Goal: Check status: Check status

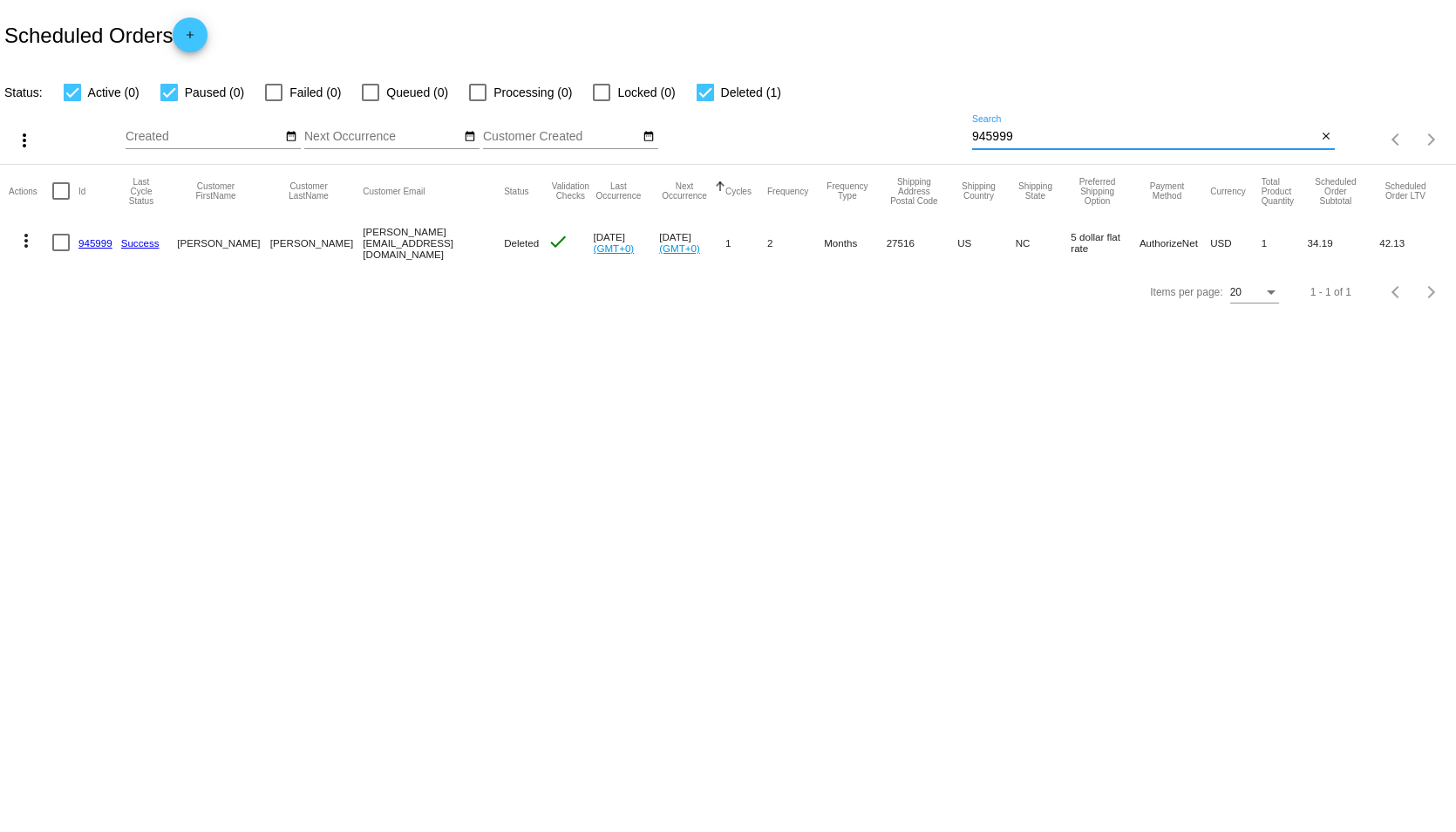
click at [1071, 135] on input "945999" at bounding box center [1145, 137] width 345 height 14
drag, startPoint x: 1029, startPoint y: 133, endPoint x: 969, endPoint y: 139, distance: 60.3
click at [969, 139] on div "more_vert Sep Jan Feb Mar [DATE]" at bounding box center [728, 134] width 1456 height 61
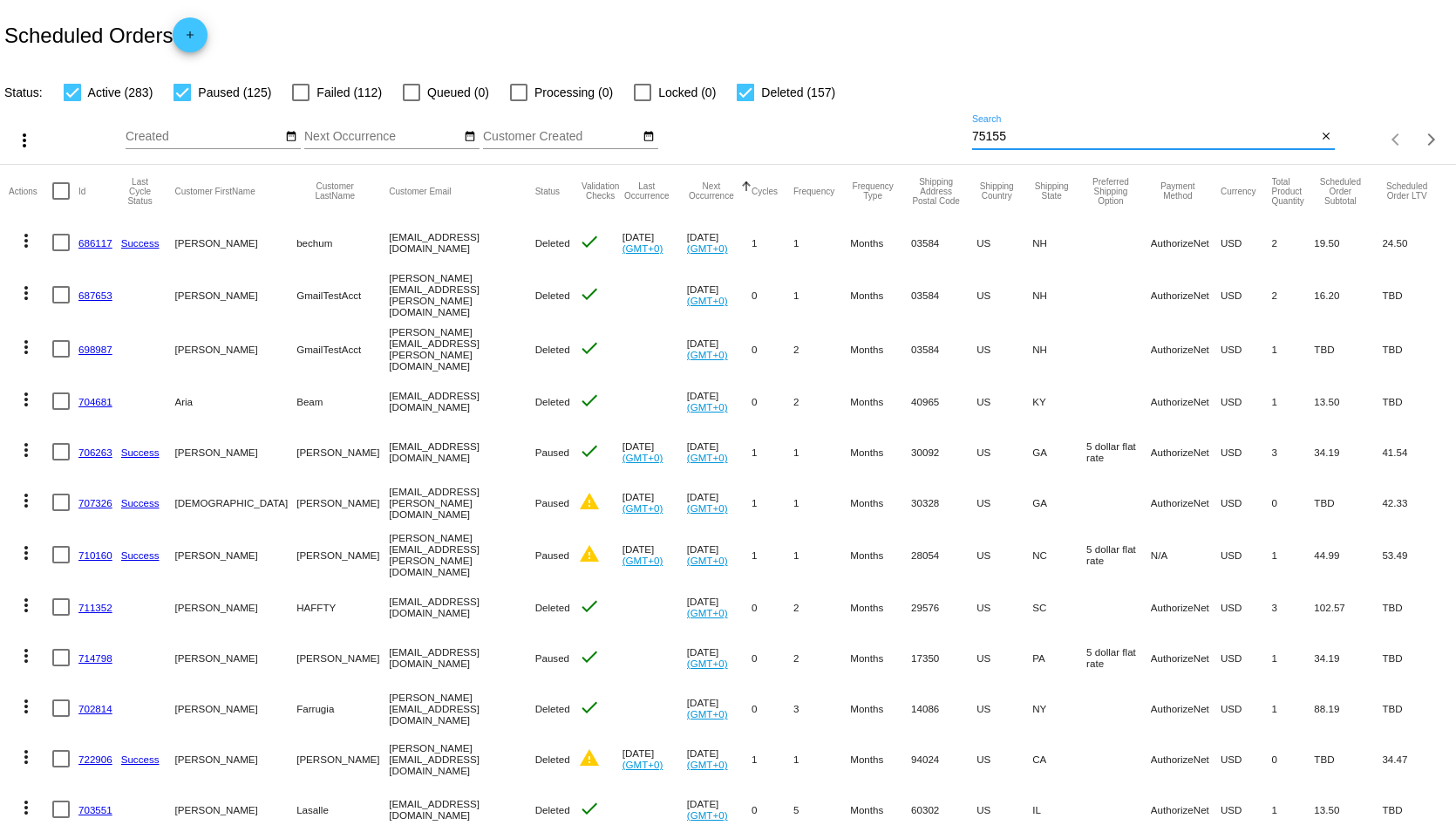
type input "75155"
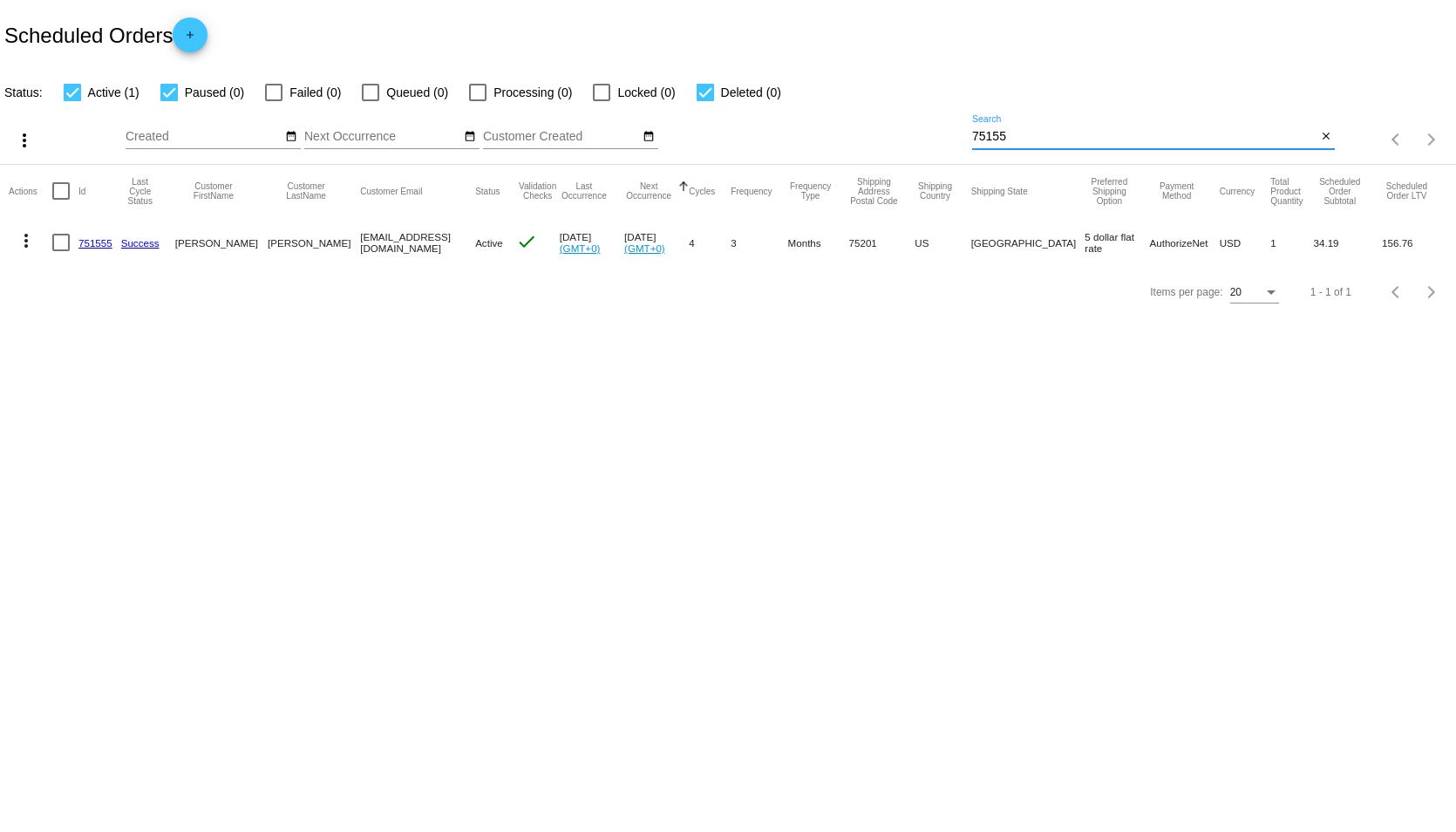
click at [526, 455] on body "Scheduled Orders add Status: Active (1) Paused (0) Failed (0) Queued (0) Proces…" at bounding box center [728, 416] width 1456 height 832
click at [242, 454] on body "Scheduled Orders add Status: Active (1) Paused (0) Failed (0) Queued (0) Proces…" at bounding box center [728, 416] width 1456 height 832
click at [99, 242] on link "751555" at bounding box center [95, 242] width 34 height 11
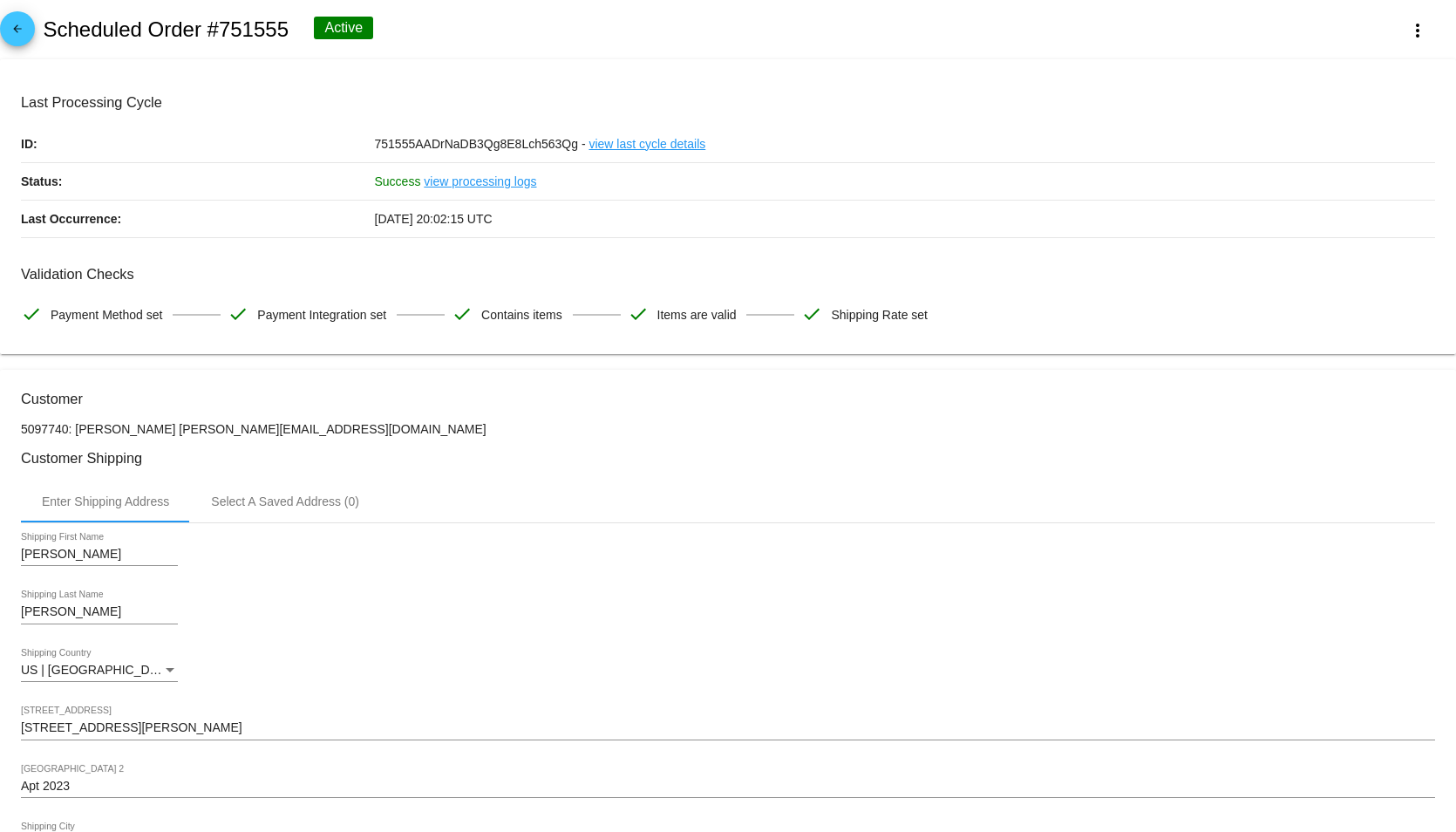
drag, startPoint x: 420, startPoint y: 28, endPoint x: 34, endPoint y: 34, distance: 386.0
click at [34, 34] on div "arrow_back Scheduled Order #751555 Active more_vert" at bounding box center [728, 30] width 1456 height 59
copy div "Scheduled Order #751555 Active"
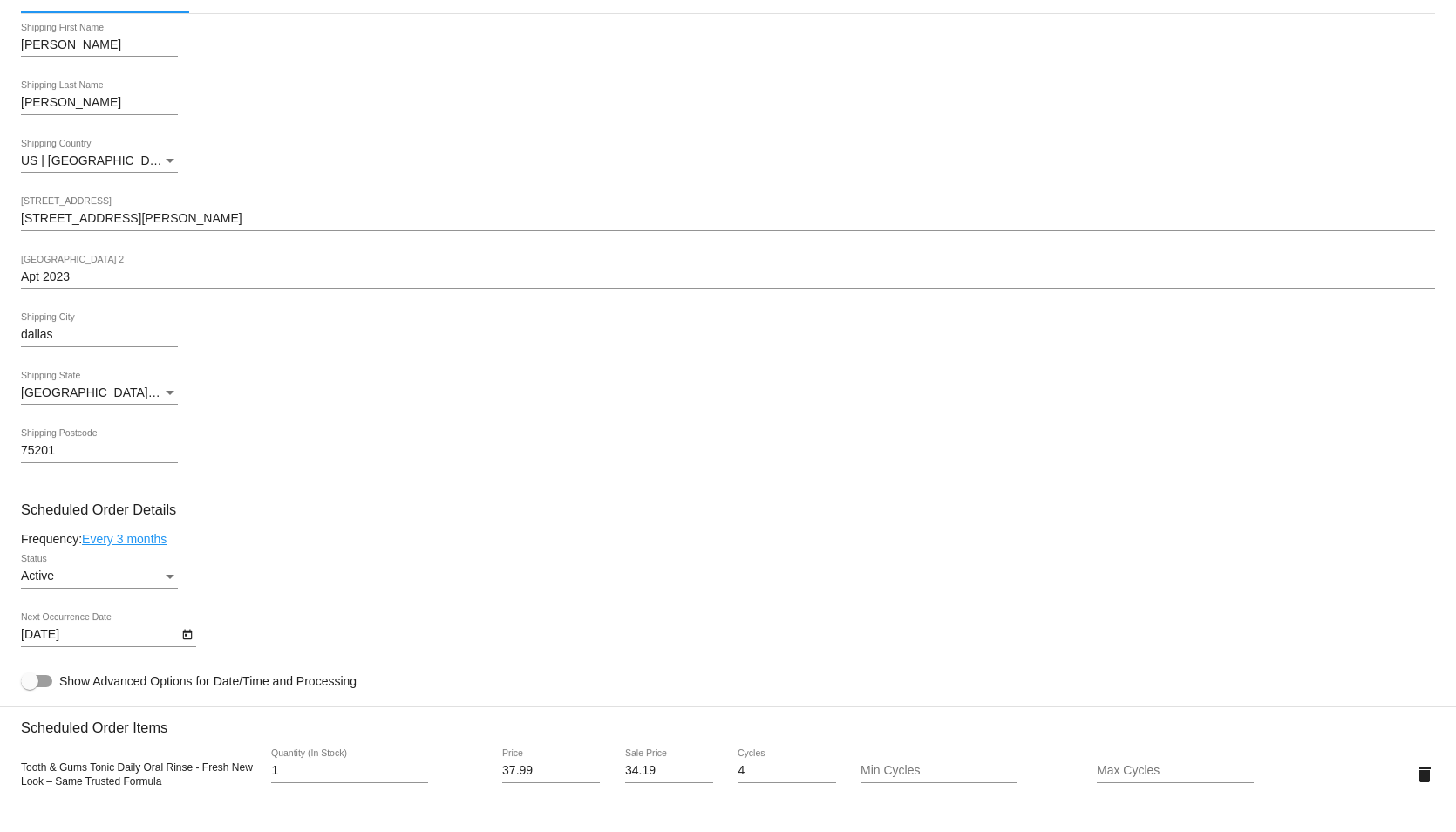
scroll to position [597, 0]
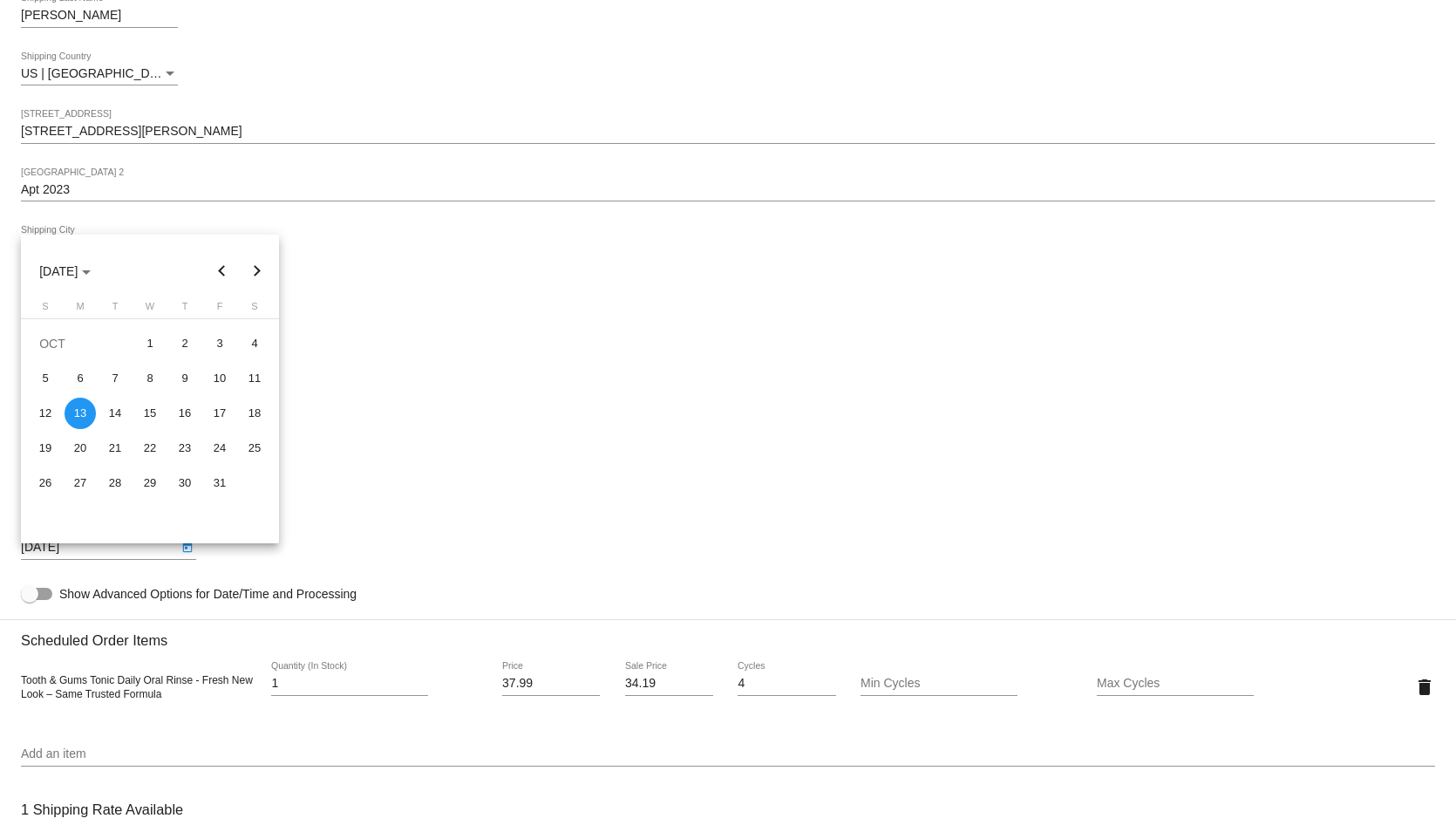
drag, startPoint x: 120, startPoint y: 557, endPoint x: 7, endPoint y: 556, distance: 113.0
click at [7, 556] on body "arrow_back Scheduled Order #751555 Active more_vert Last Processing Cycle ID: 7…" at bounding box center [728, 416] width 1456 height 832
click at [650, 373] on div at bounding box center [728, 416] width 1456 height 832
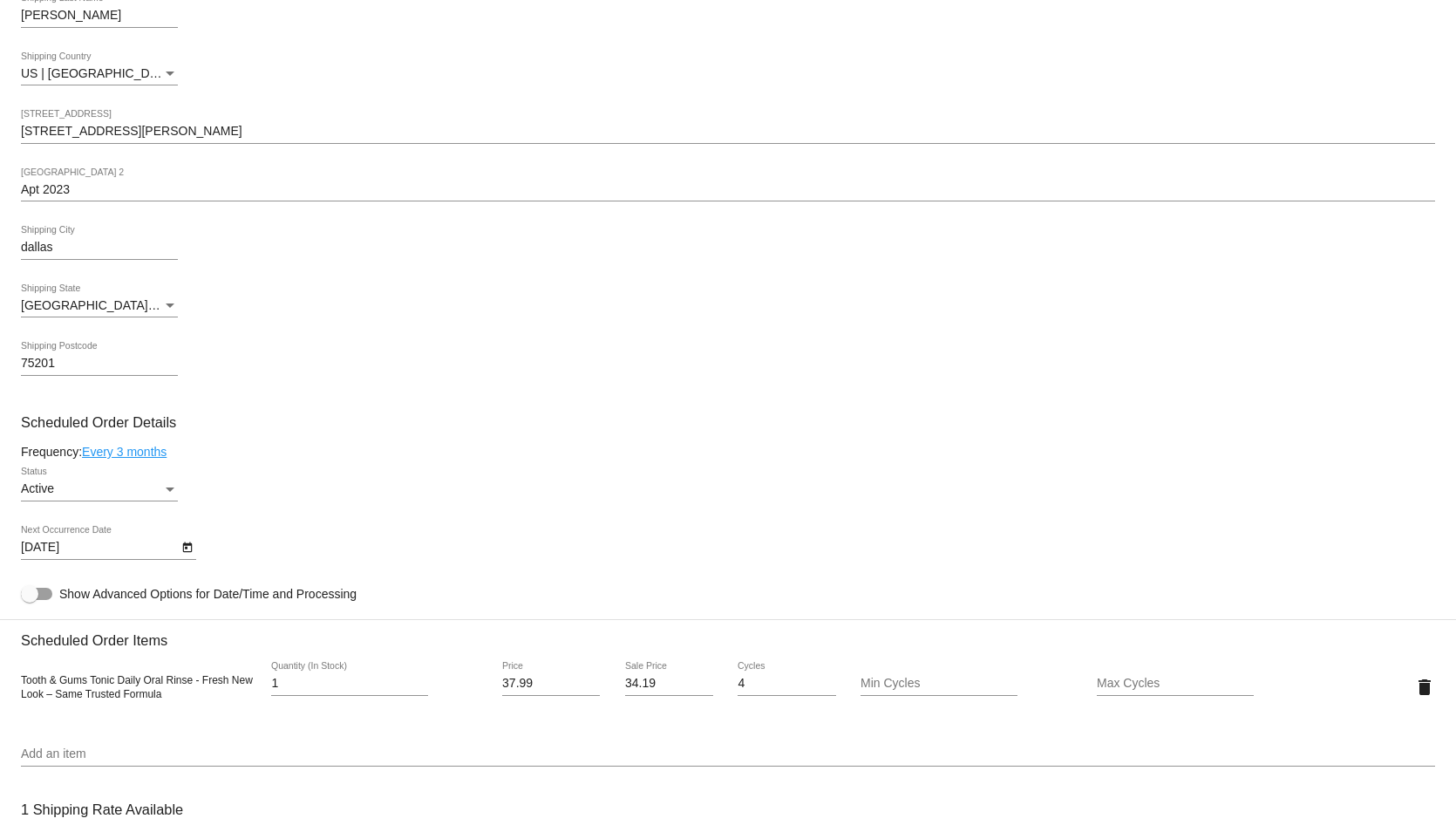
drag, startPoint x: 94, startPoint y: 563, endPoint x: 48, endPoint y: 563, distance: 46.0
click at [48, 560] on div "[DATE] Next Occurrence Date" at bounding box center [99, 543] width 157 height 34
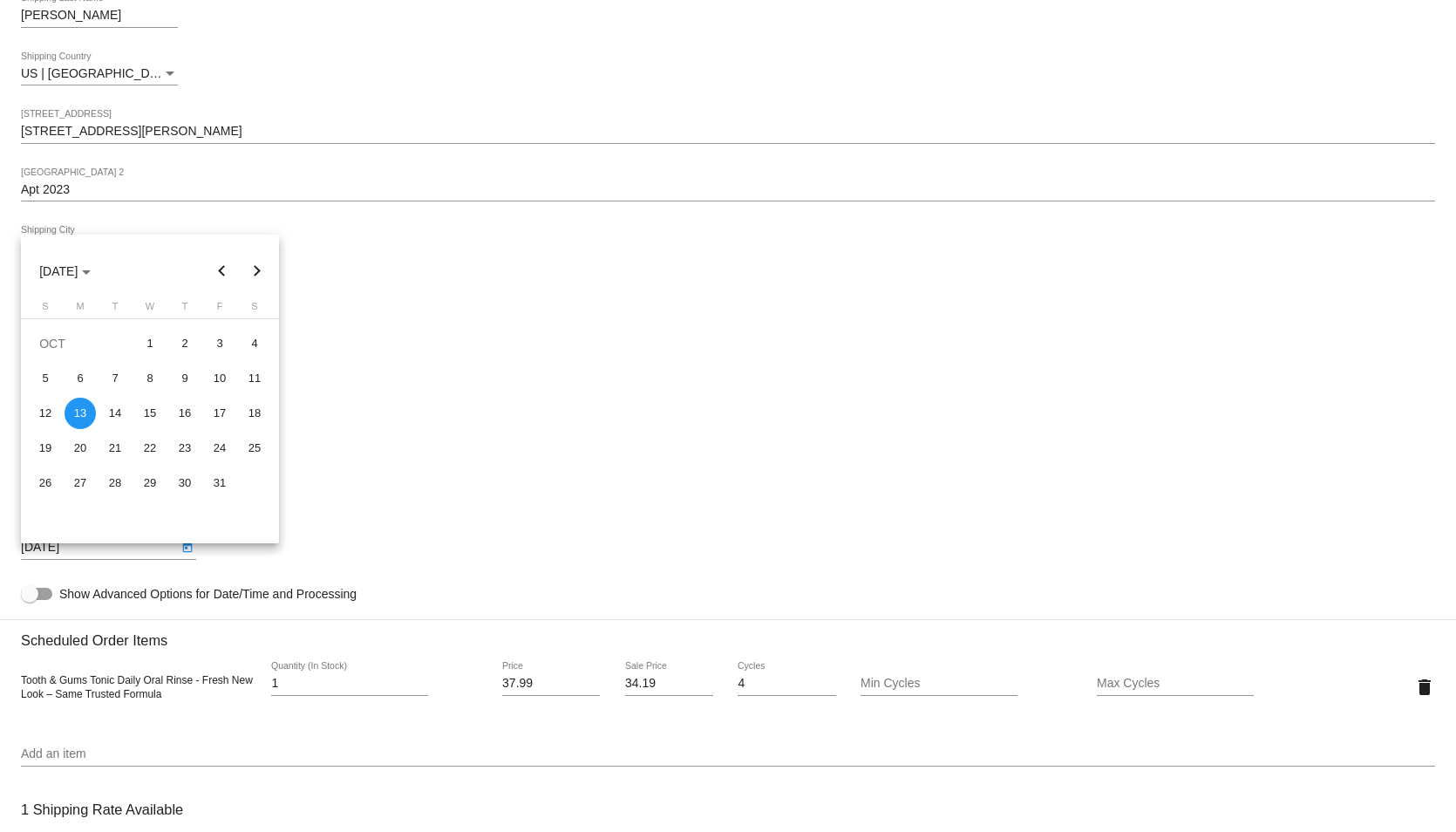
click at [673, 447] on div at bounding box center [728, 416] width 1456 height 832
click at [1008, 433] on div at bounding box center [728, 416] width 1456 height 832
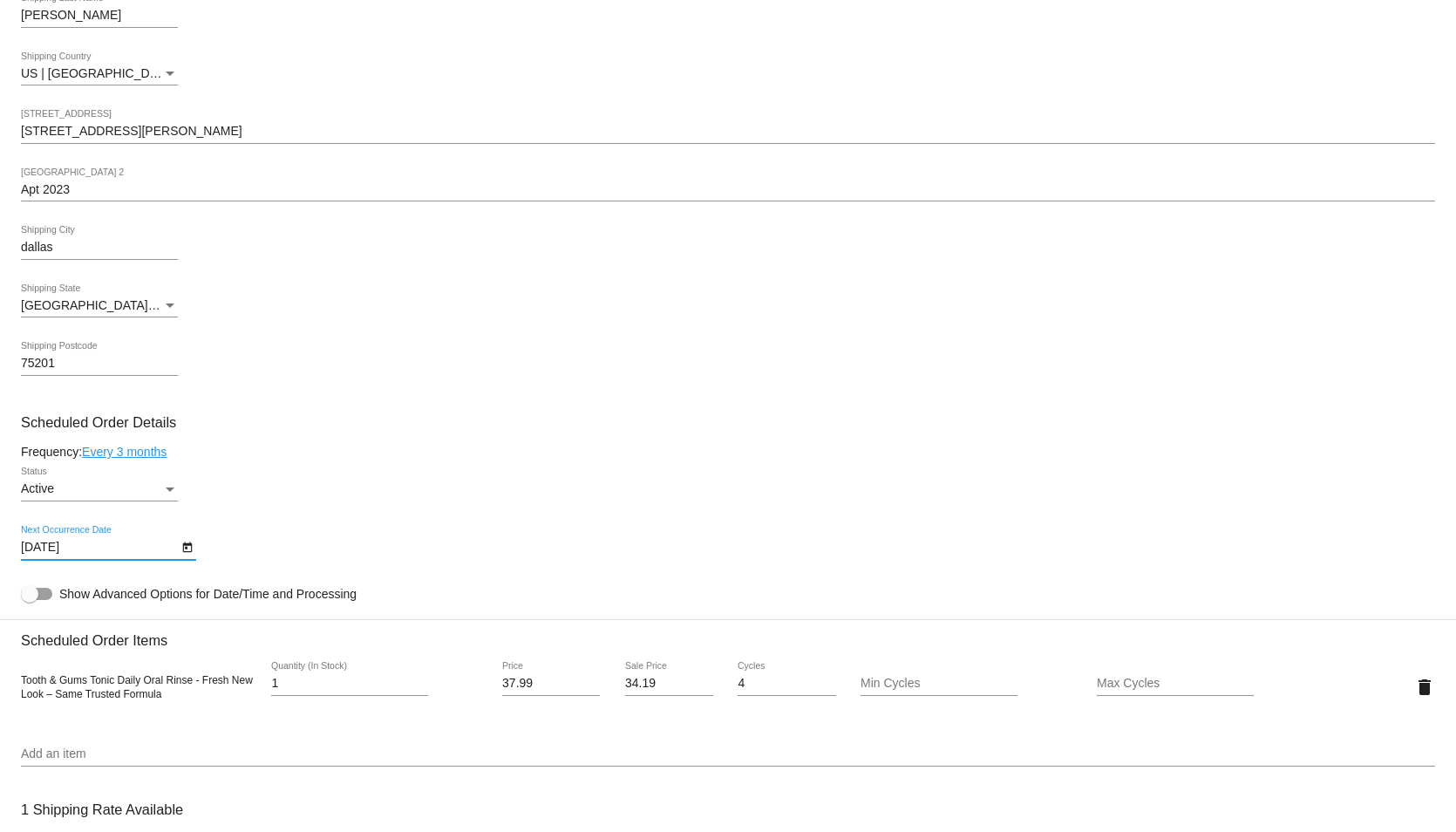
click at [950, 411] on mat-card-content "Customer 5097740: [PERSON_NAME] [PERSON_NAME][EMAIL_ADDRESS][DOMAIN_NAME] Custo…" at bounding box center [728, 616] width 1414 height 1644
